Goal: Task Accomplishment & Management: Use online tool/utility

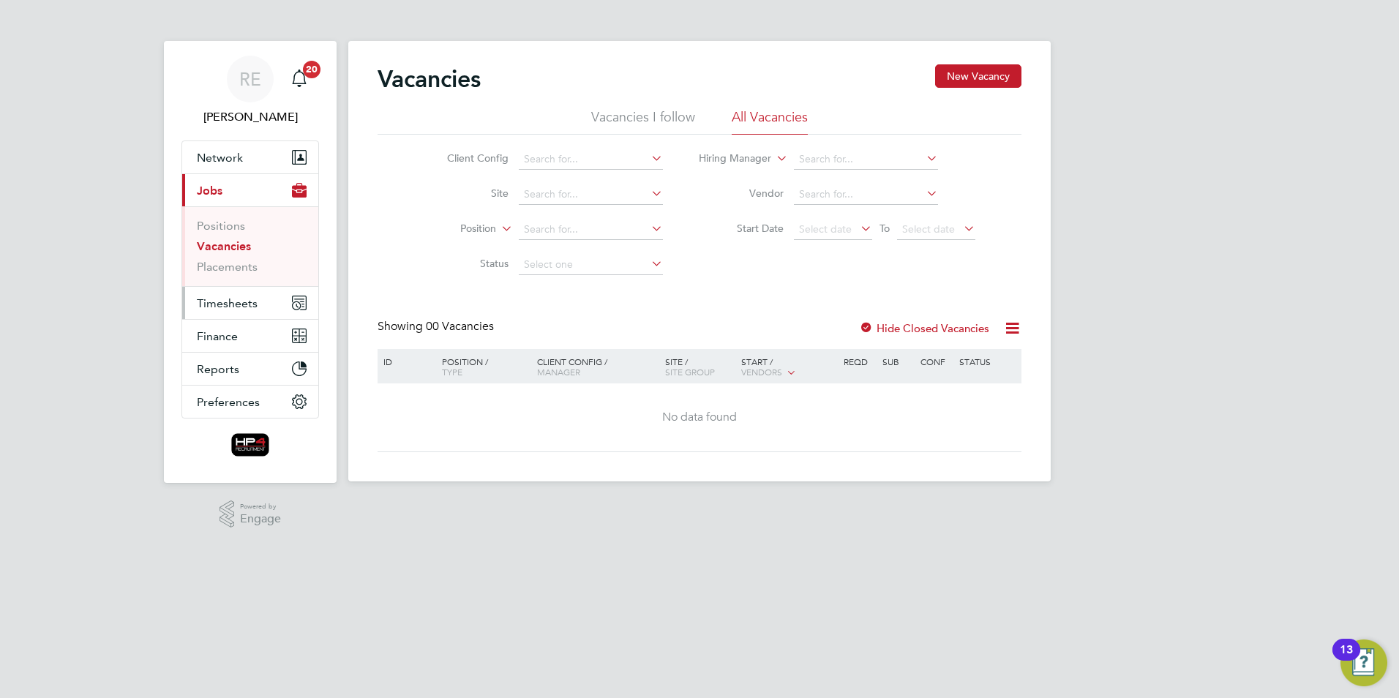
click at [230, 315] on button "Timesheets" at bounding box center [250, 303] width 136 height 32
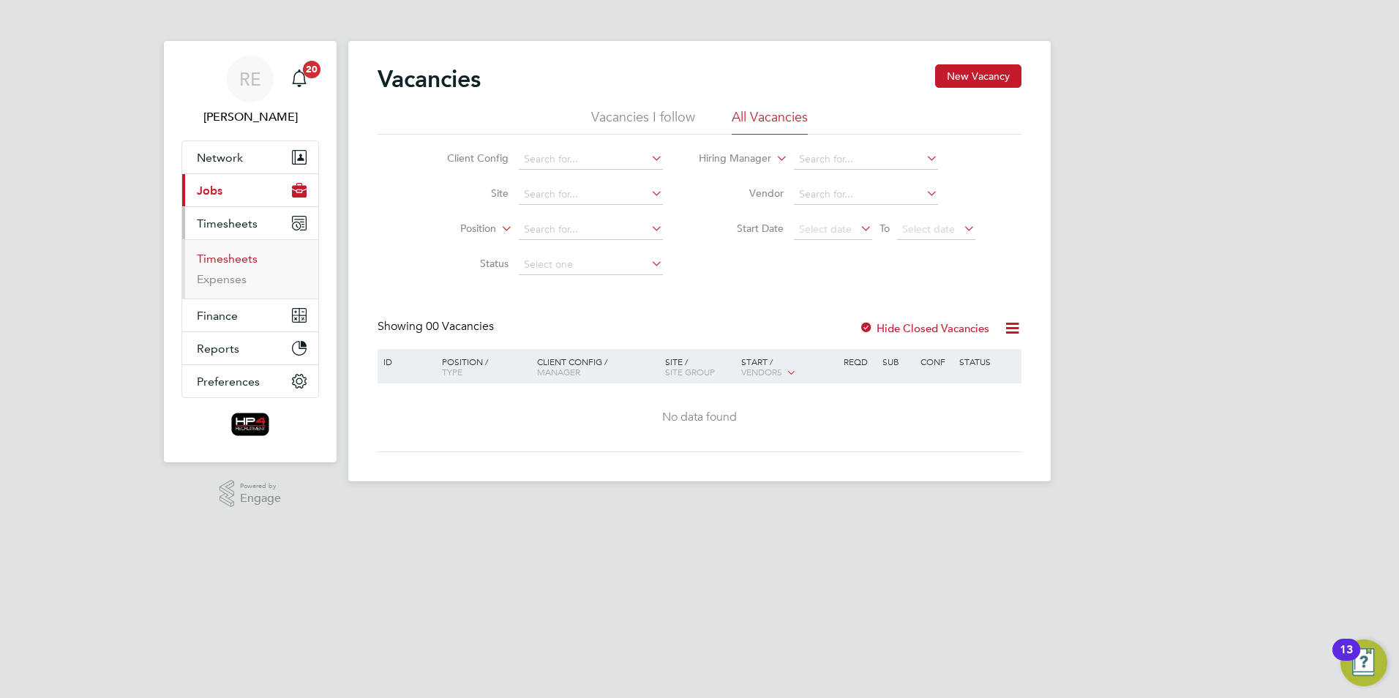
click at [233, 257] on link "Timesheets" at bounding box center [227, 259] width 61 height 14
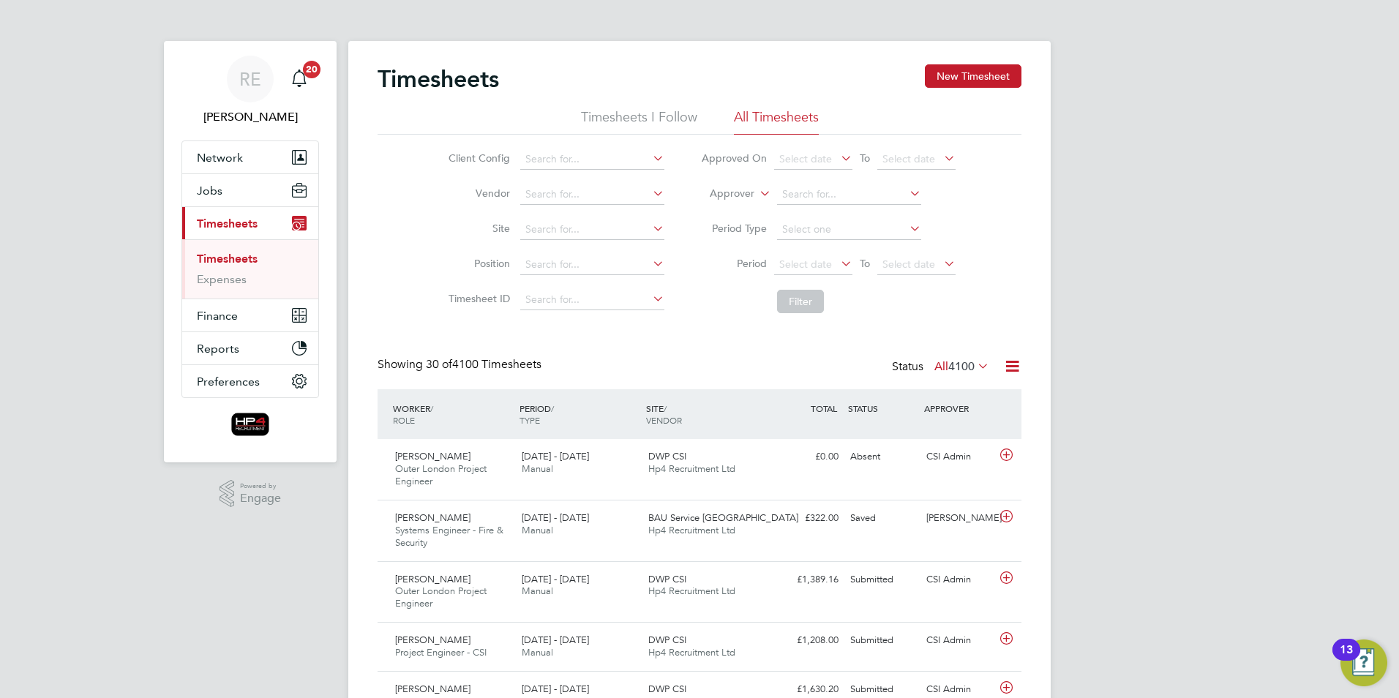
click at [838, 263] on icon at bounding box center [838, 263] width 0 height 20
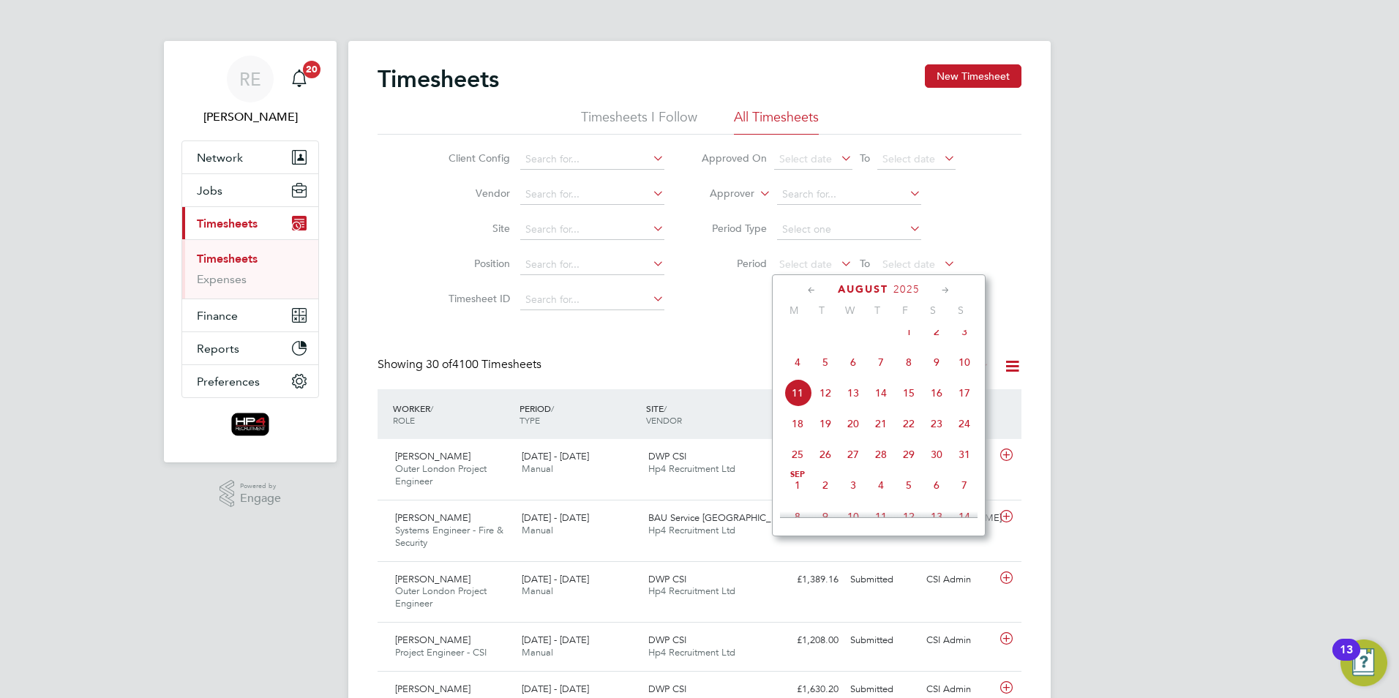
click at [797, 373] on span "4" at bounding box center [797, 362] width 28 height 28
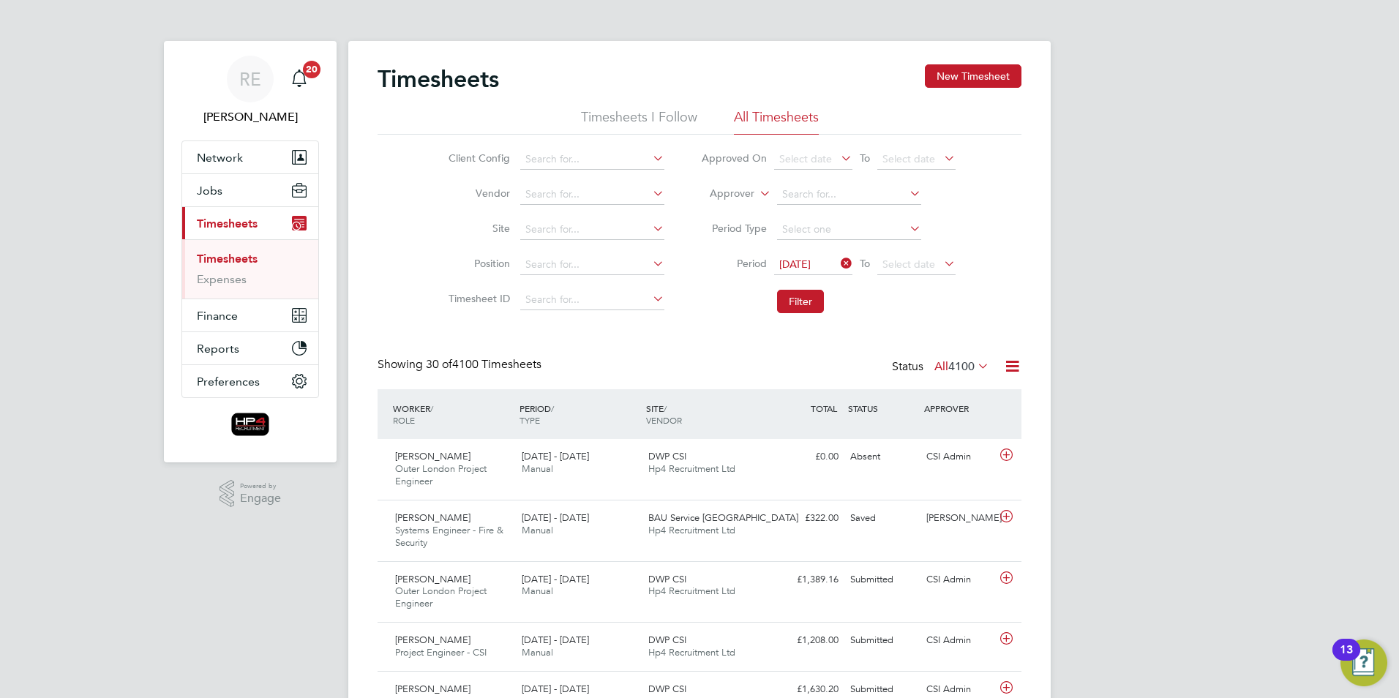
click at [941, 267] on icon at bounding box center [941, 263] width 0 height 20
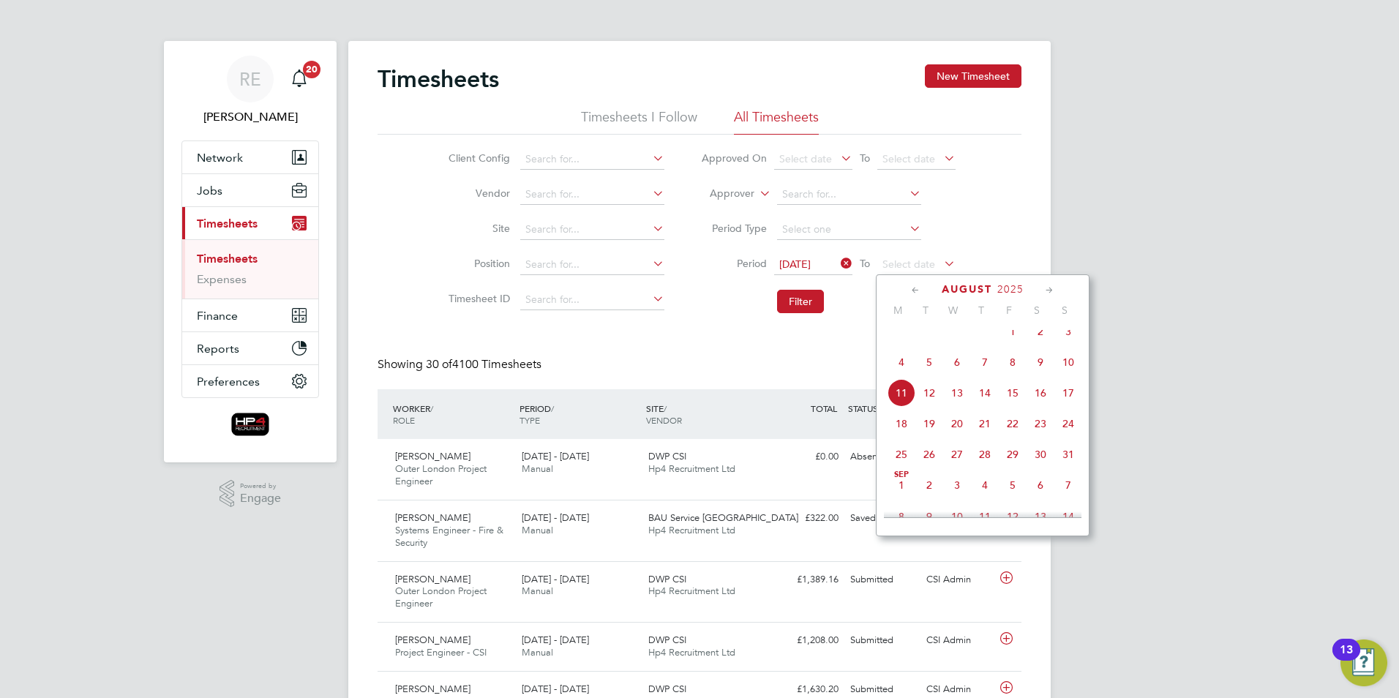
click at [1068, 372] on span "10" at bounding box center [1068, 362] width 28 height 28
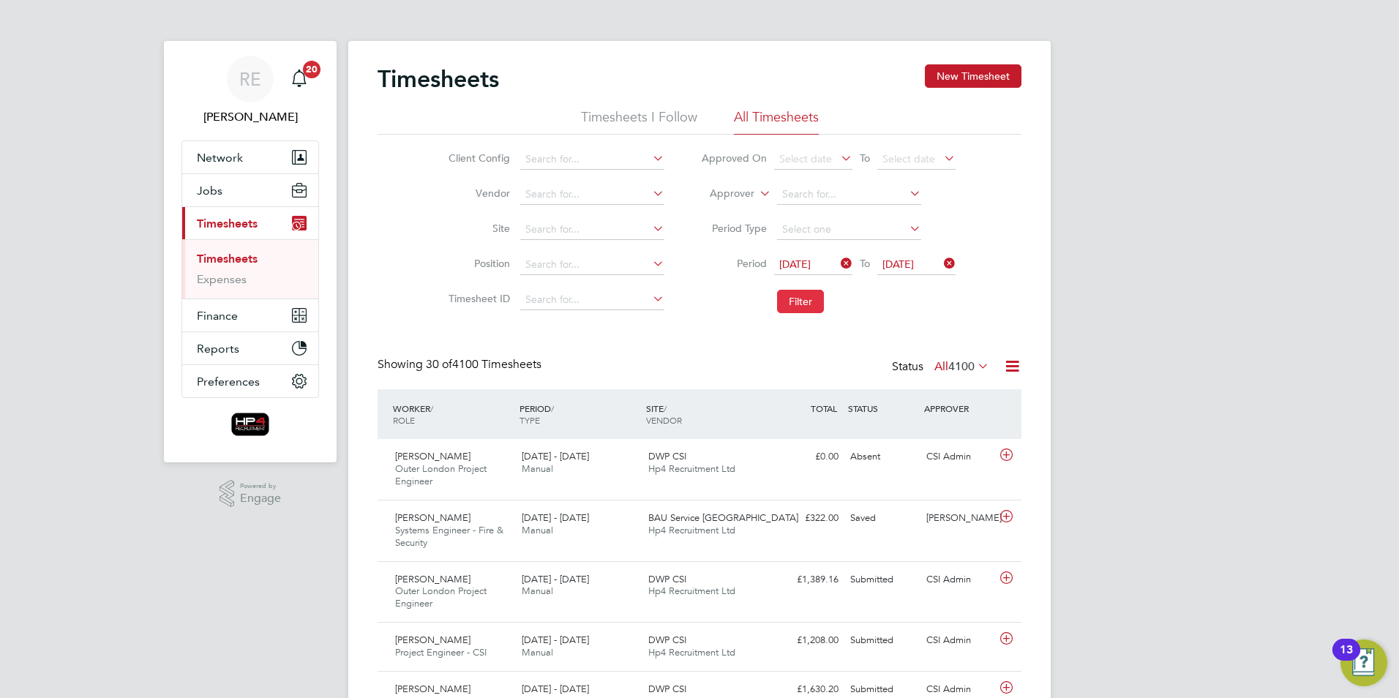
click at [809, 304] on button "Filter" at bounding box center [800, 301] width 47 height 23
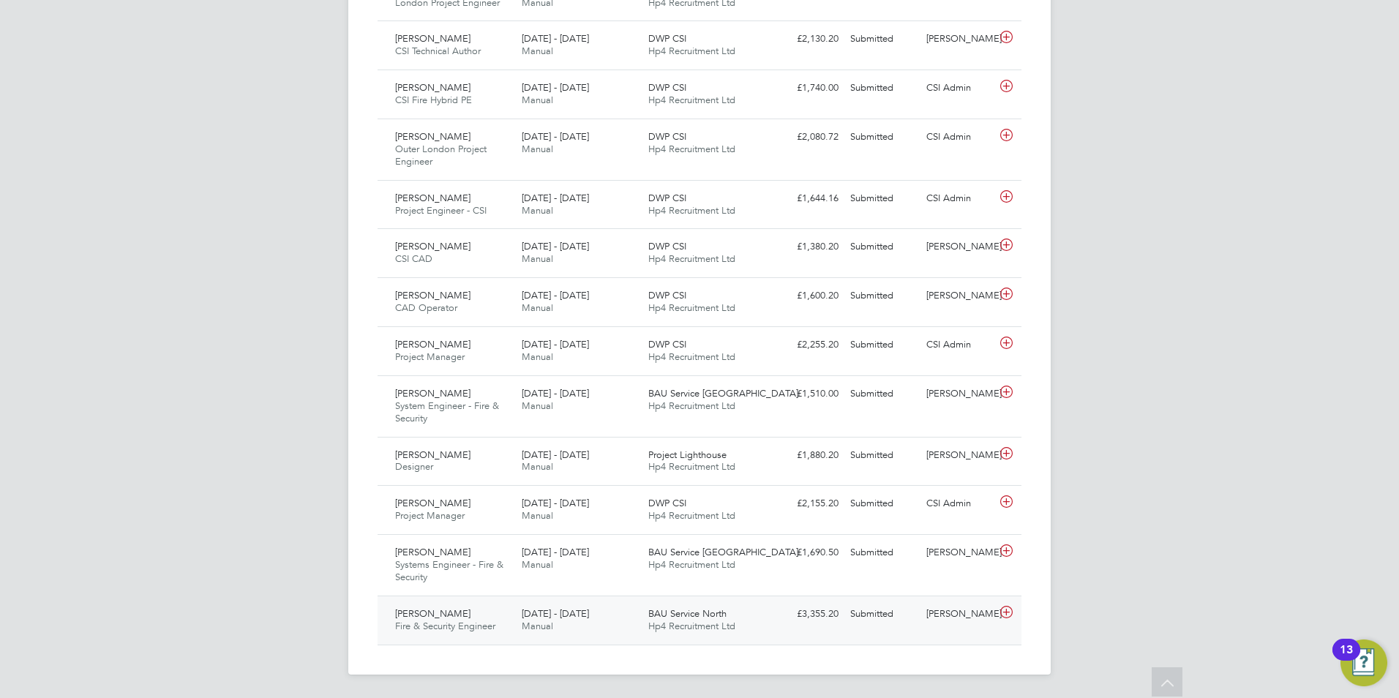
click at [437, 620] on span "Fire & Security Engineer" at bounding box center [445, 626] width 100 height 12
click at [421, 624] on span "Fire & Security Engineer" at bounding box center [445, 626] width 100 height 12
